Goal: Task Accomplishment & Management: Use online tool/utility

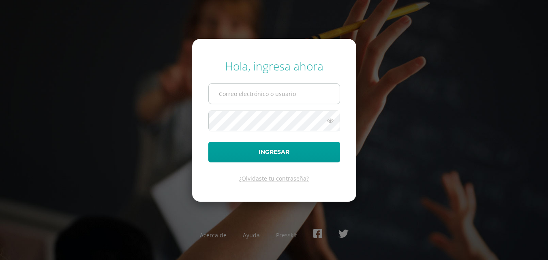
click at [233, 92] on input "text" at bounding box center [274, 94] width 131 height 20
drag, startPoint x: 342, startPoint y: 93, endPoint x: 329, endPoint y: 99, distance: 14.5
click at [334, 96] on form "Hola, ingresa ahora Ingresar ¿Olvidaste tu contraseña?" at bounding box center [274, 120] width 164 height 163
click at [242, 94] on input "text" at bounding box center [274, 94] width 131 height 20
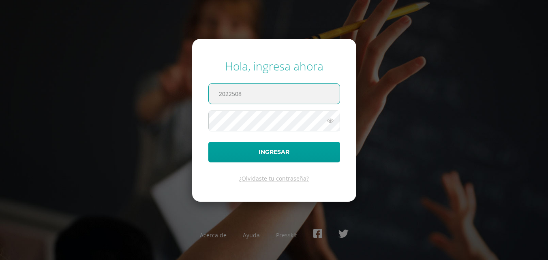
type input "2022508"
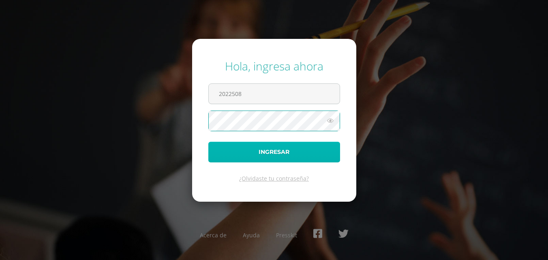
click at [261, 154] on button "Ingresar" at bounding box center [274, 152] width 132 height 21
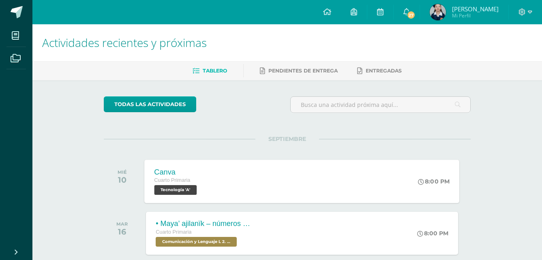
click at [181, 190] on span "Tecnología 'A'" at bounding box center [175, 190] width 43 height 10
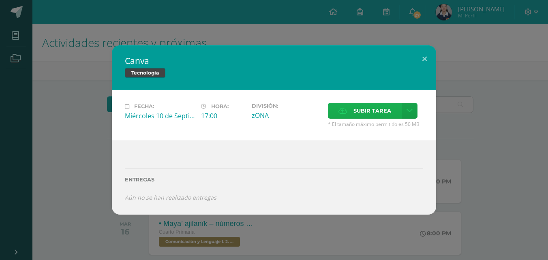
click at [377, 110] on span "Subir tarea" at bounding box center [372, 110] width 38 height 15
click at [0, 0] on input "Subir tarea" at bounding box center [0, 0] width 0 height 0
